Goal: Task Accomplishment & Management: Manage account settings

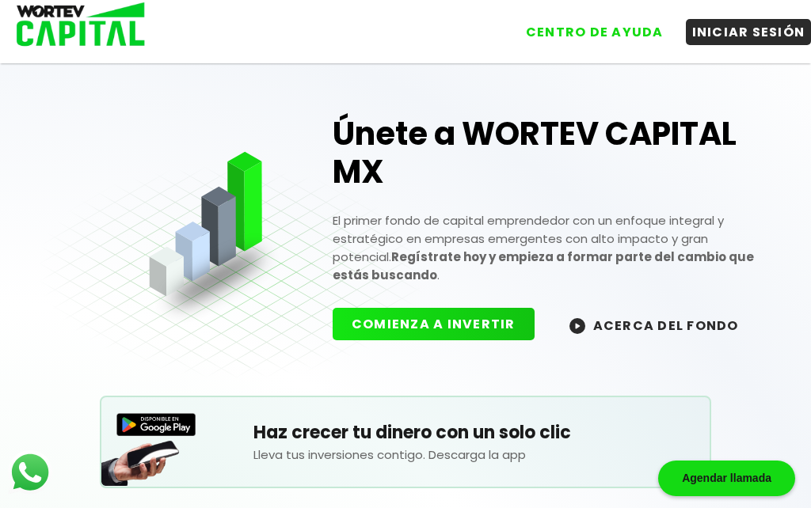
click at [745, 33] on button "INICIAR SESIÓN" at bounding box center [749, 32] width 126 height 26
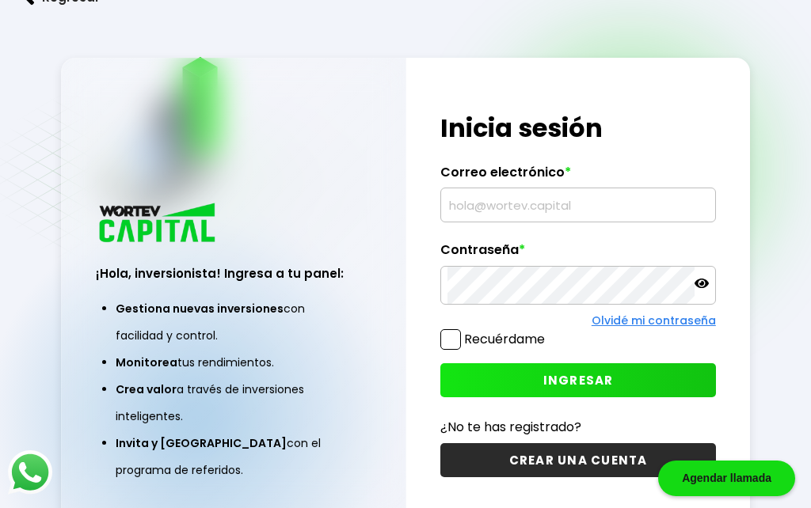
click at [557, 222] on input "text" at bounding box center [577, 204] width 260 height 33
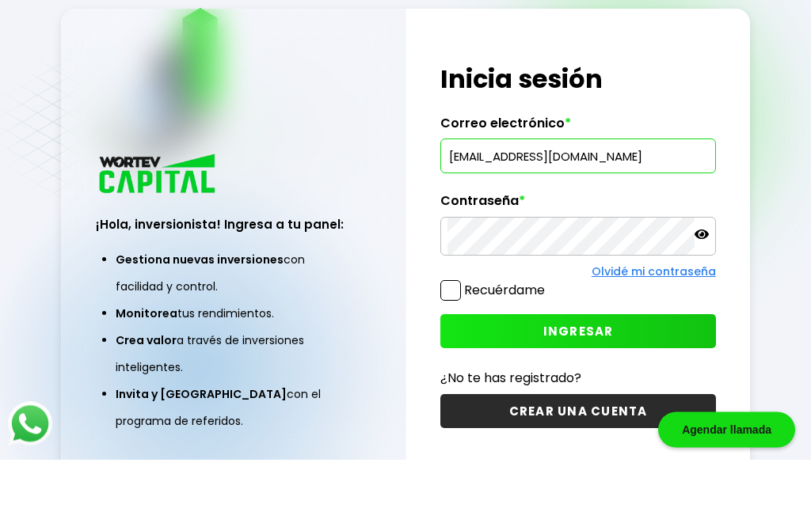
scroll to position [49, 0]
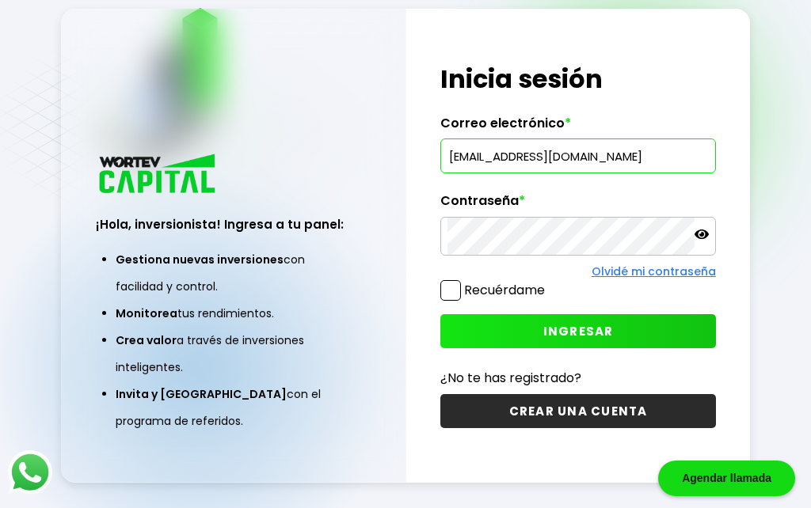
type input "[EMAIL_ADDRESS][DOMAIN_NAME]"
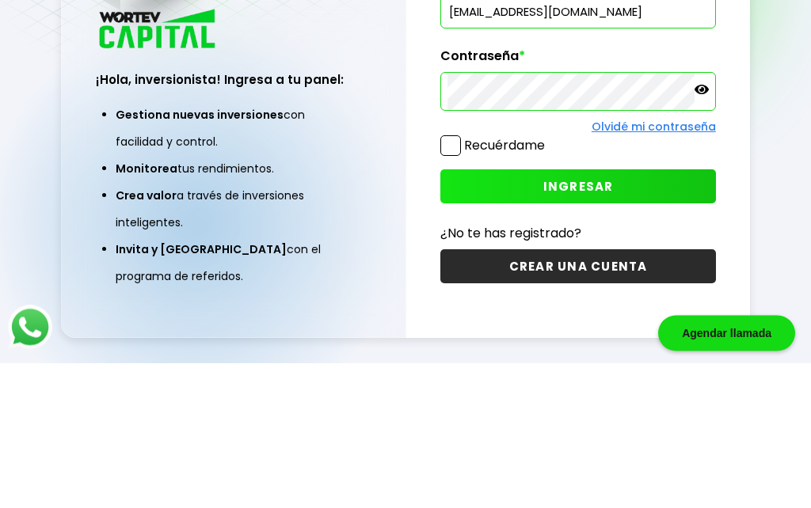
scroll to position [79, 0]
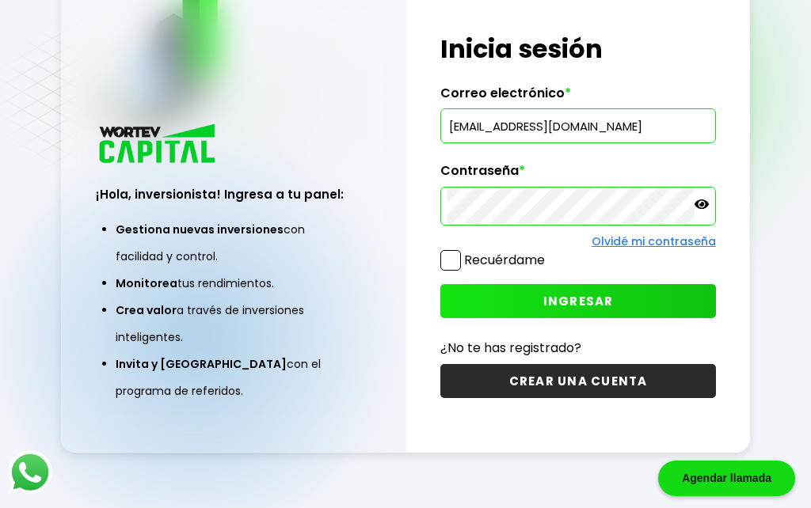
click at [575, 310] on span "INGRESAR" at bounding box center [578, 301] width 70 height 17
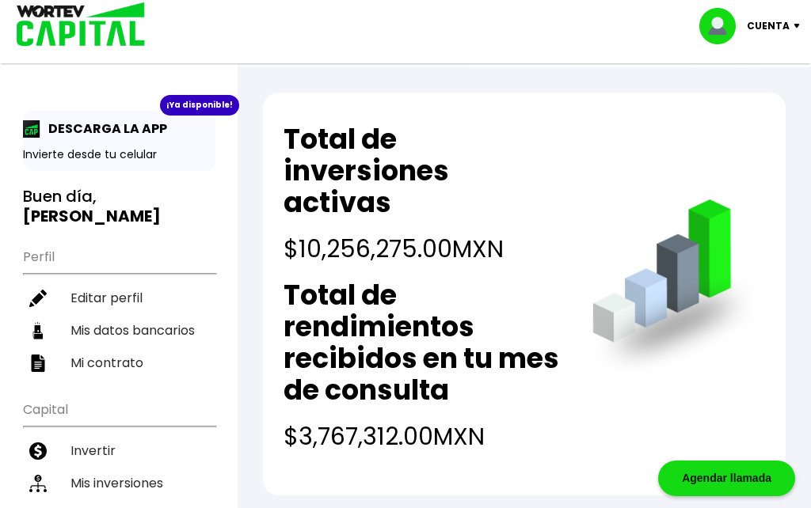
click at [120, 138] on p "DESCARGA LA APP" at bounding box center [103, 129] width 127 height 20
click at [131, 130] on p "DESCARGA LA APP" at bounding box center [103, 129] width 127 height 20
click at [194, 104] on div "¡Ya disponible!" at bounding box center [199, 105] width 79 height 21
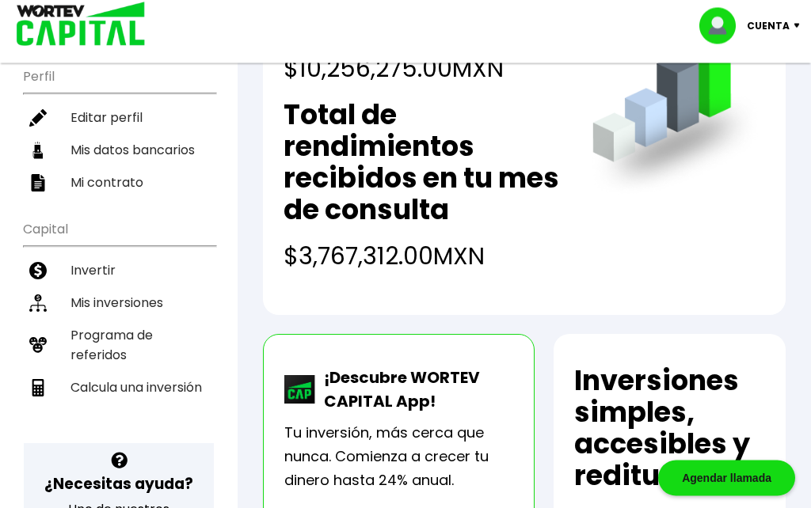
scroll to position [180, 0]
click at [416, 435] on p "Tu inversión, más cerca que nunca. Comienza a crecer tu dinero hasta 24% anual." at bounding box center [398, 456] width 229 height 71
click at [416, 386] on p "¡Descubre WORTEV CAPITAL App!" at bounding box center [414, 389] width 197 height 47
click at [412, 488] on p "Tu inversión, más cerca que nunca. Comienza a crecer tu dinero hasta 24% anual." at bounding box center [398, 456] width 229 height 71
click at [312, 392] on img at bounding box center [300, 389] width 32 height 28
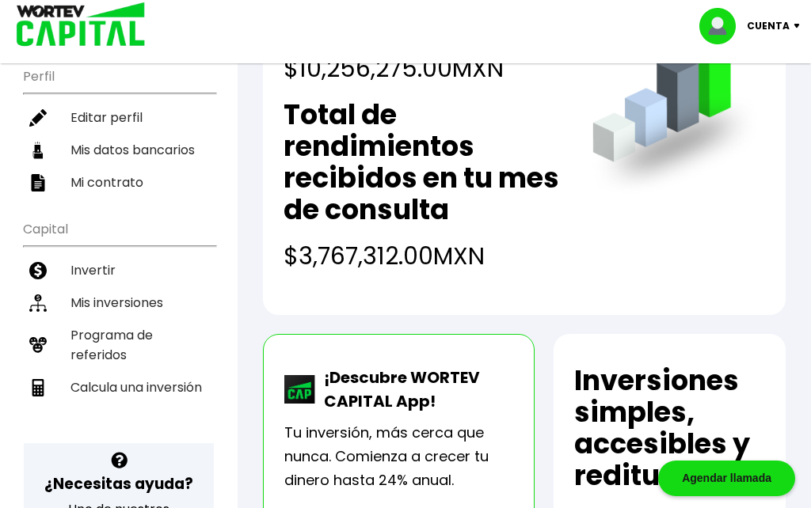
click at [411, 389] on p "¡Descubre WORTEV CAPITAL App!" at bounding box center [414, 389] width 197 height 47
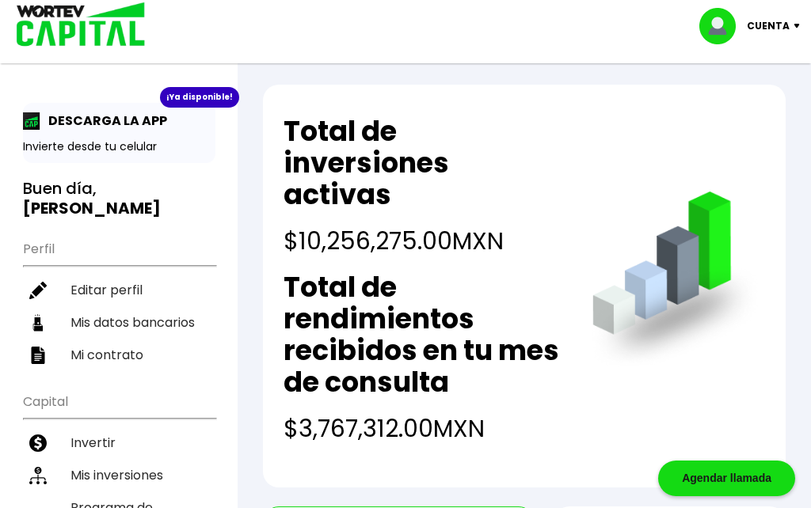
scroll to position [0, 0]
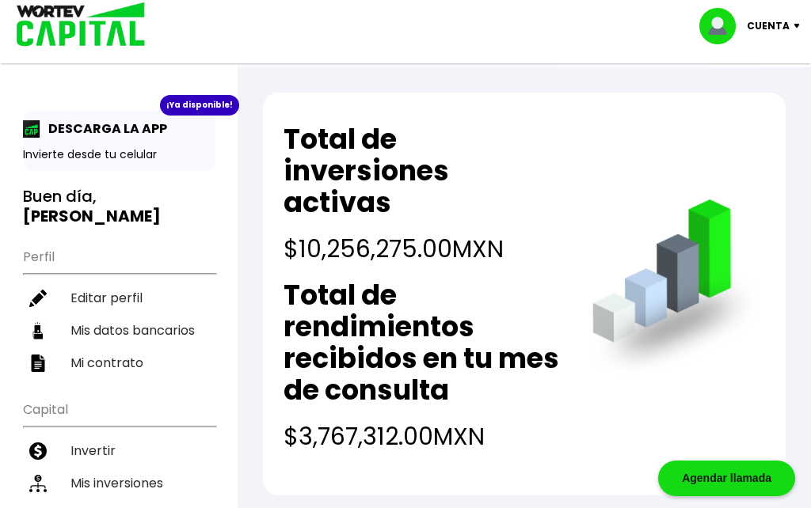
click at [95, 133] on p "DESCARGA LA APP" at bounding box center [103, 129] width 127 height 20
click at [199, 112] on div "¡Ya disponible!" at bounding box center [199, 105] width 79 height 21
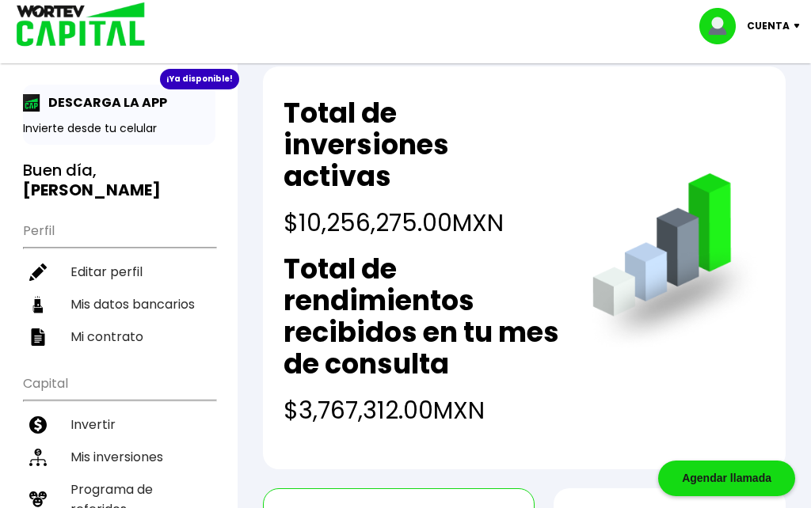
scroll to position [21, 0]
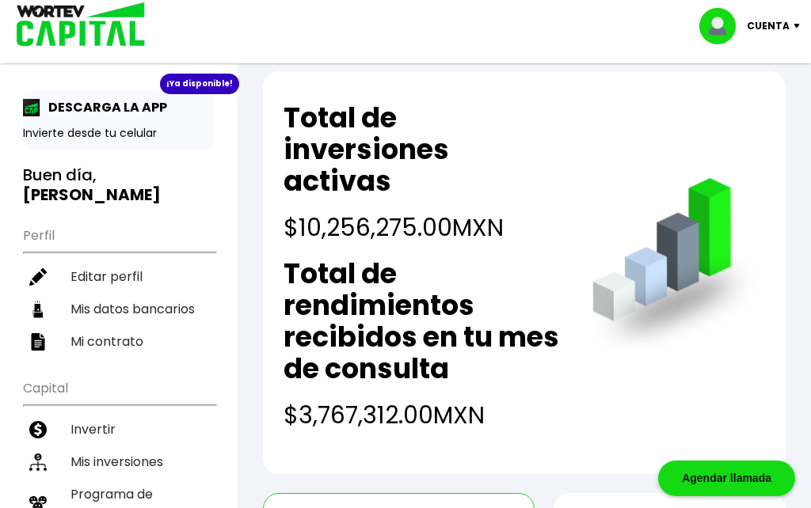
click at [727, 25] on img at bounding box center [722, 26] width 47 height 36
click at [756, 113] on li "Cerrar sesión" at bounding box center [751, 105] width 127 height 32
